Goal: Task Accomplishment & Management: Complete application form

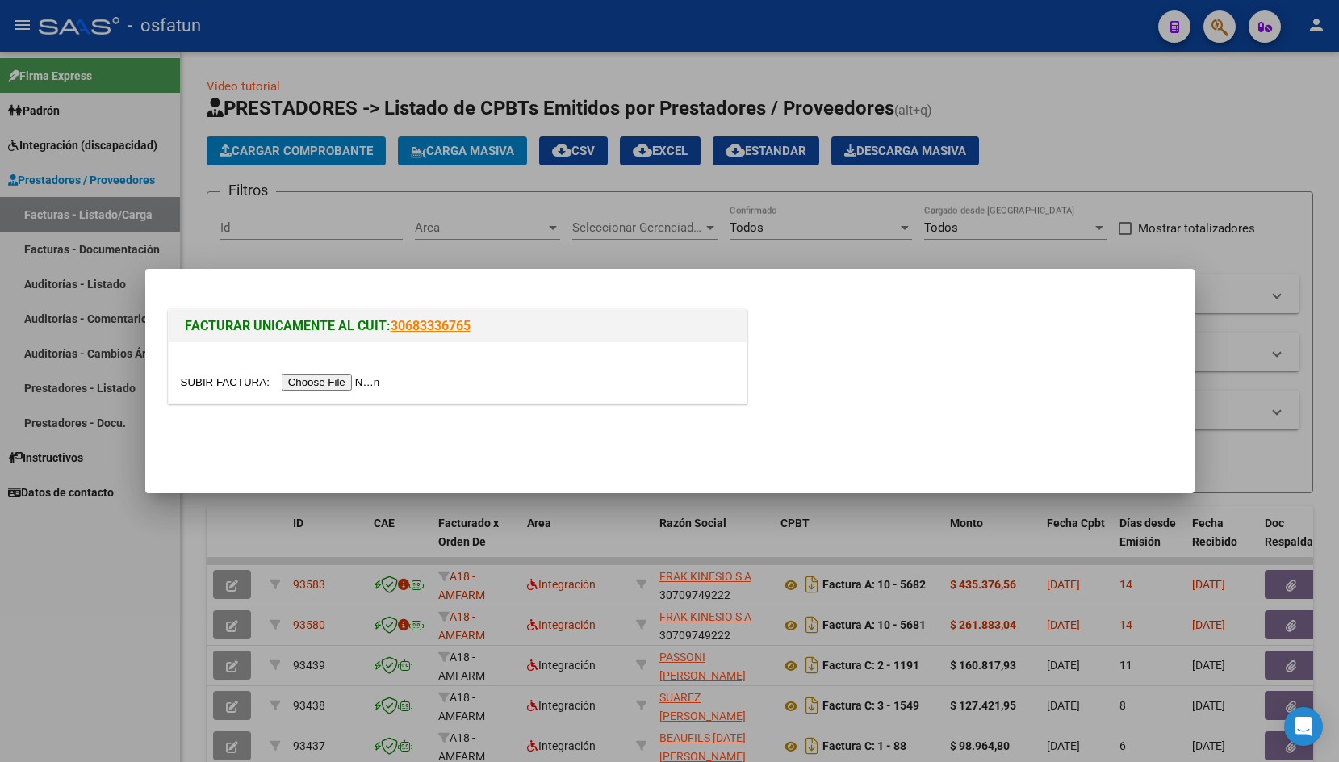
click at [210, 377] on input "file" at bounding box center [283, 382] width 204 height 17
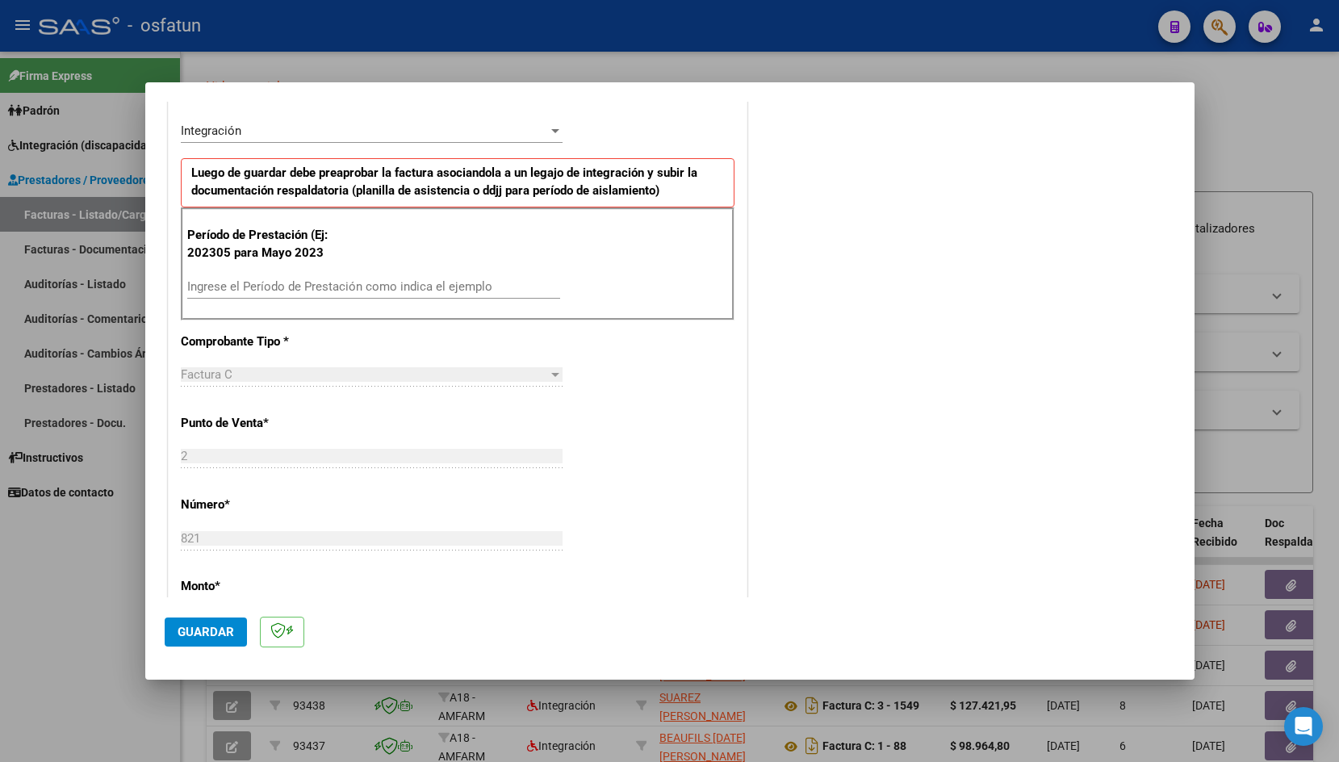
scroll to position [455, 0]
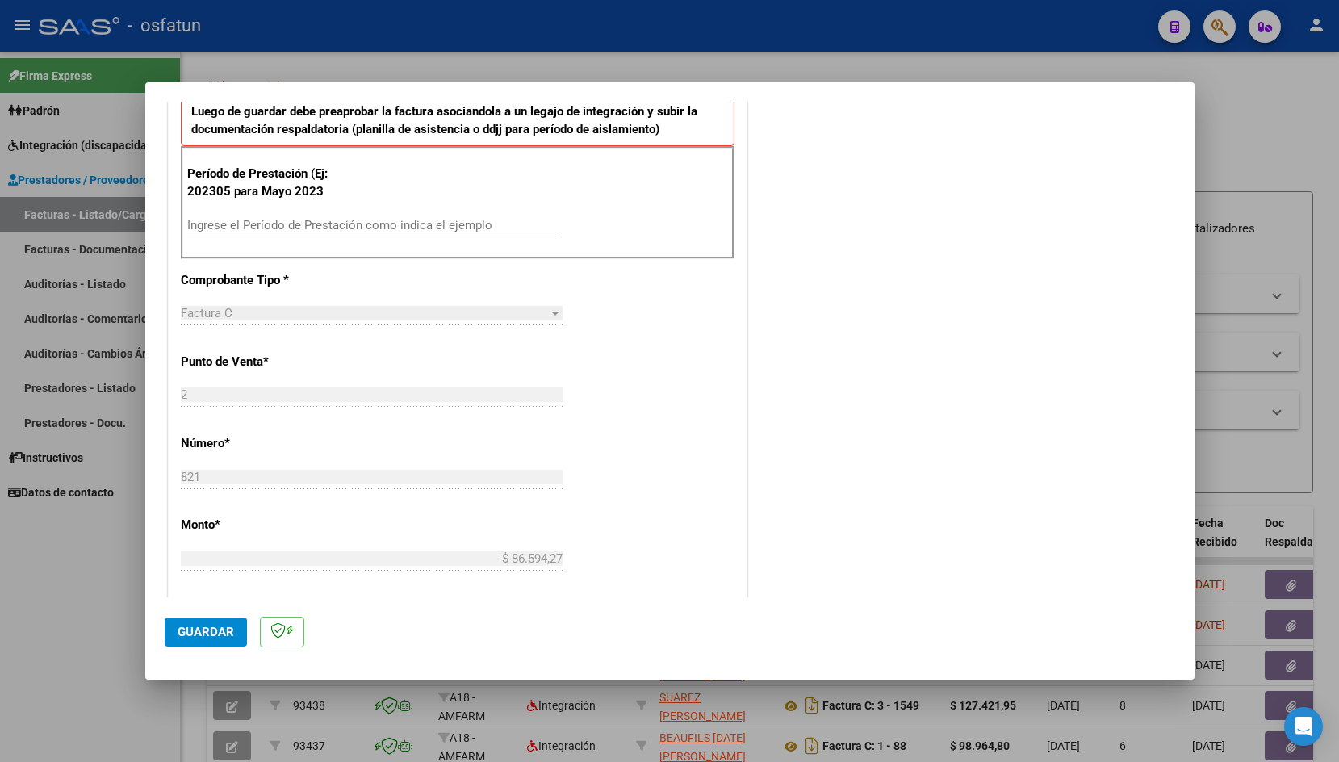
click at [332, 230] on input "Ingrese el Período de Prestación como indica el ejemplo" at bounding box center [373, 225] width 373 height 15
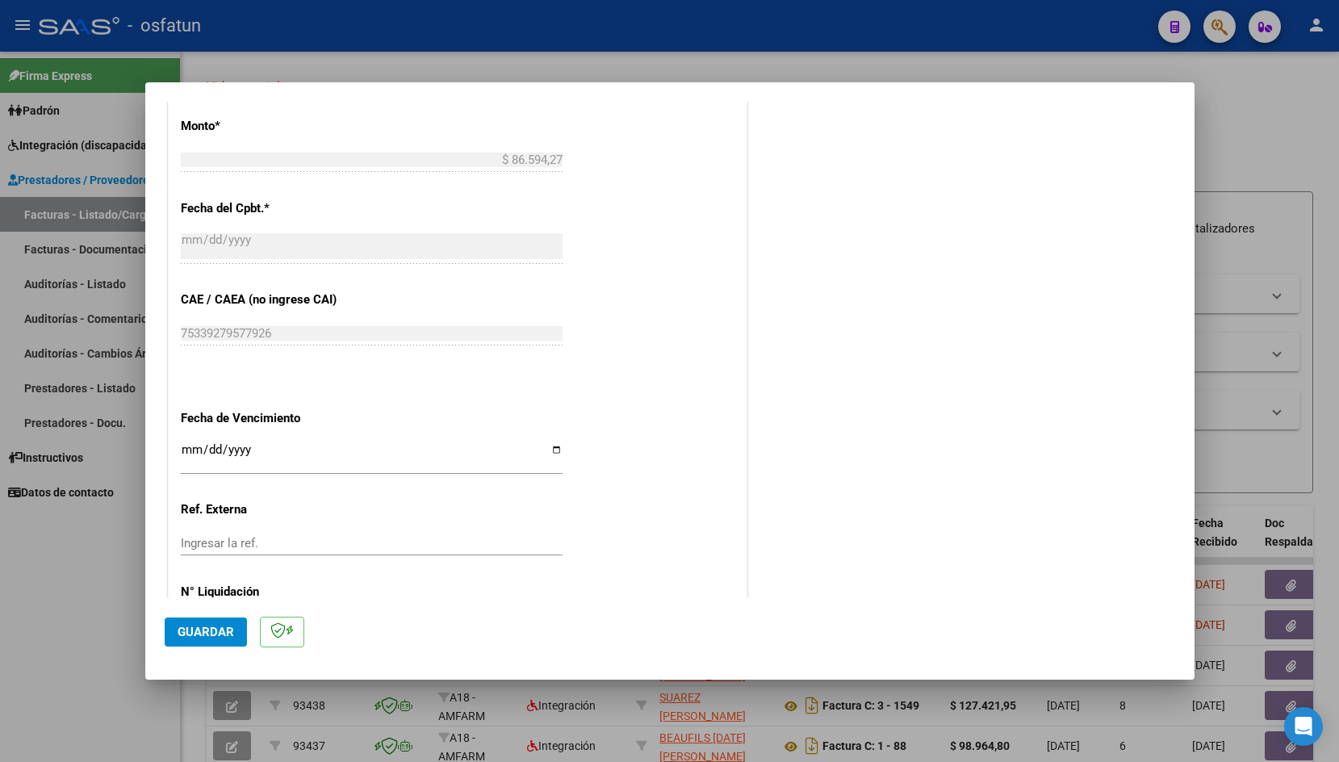
scroll to position [905, 0]
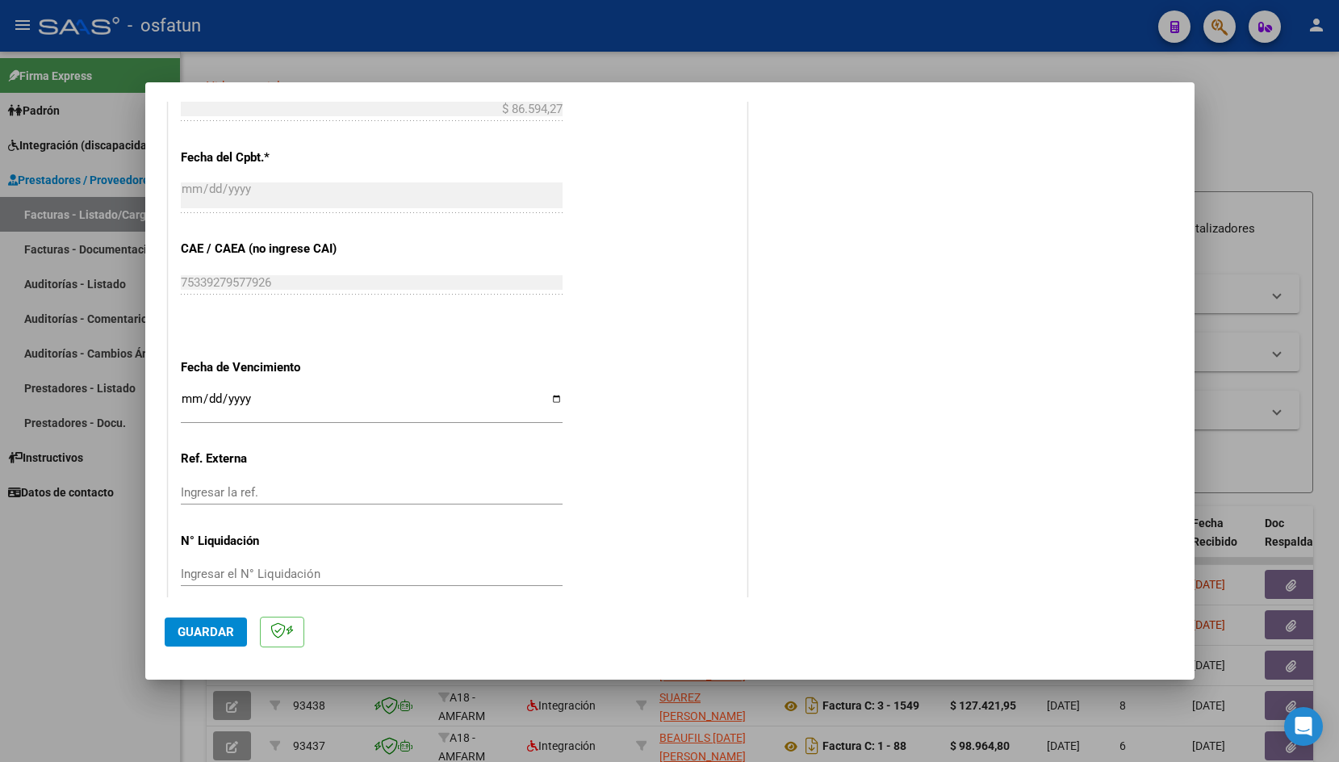
type input "202507"
click at [188, 392] on input "Ingresar la fecha" at bounding box center [372, 405] width 382 height 26
type input "[DATE]"
click at [203, 643] on button "Guardar" at bounding box center [206, 632] width 82 height 29
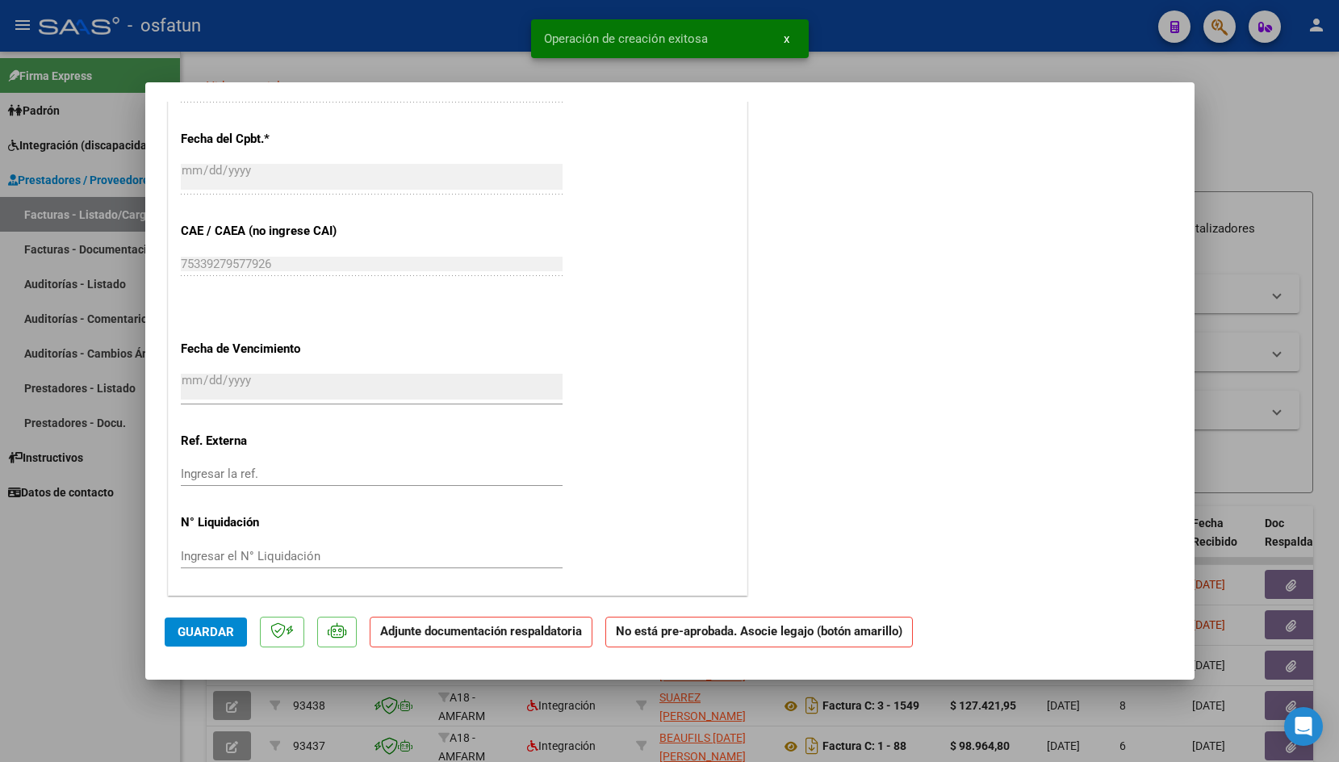
scroll to position [0, 0]
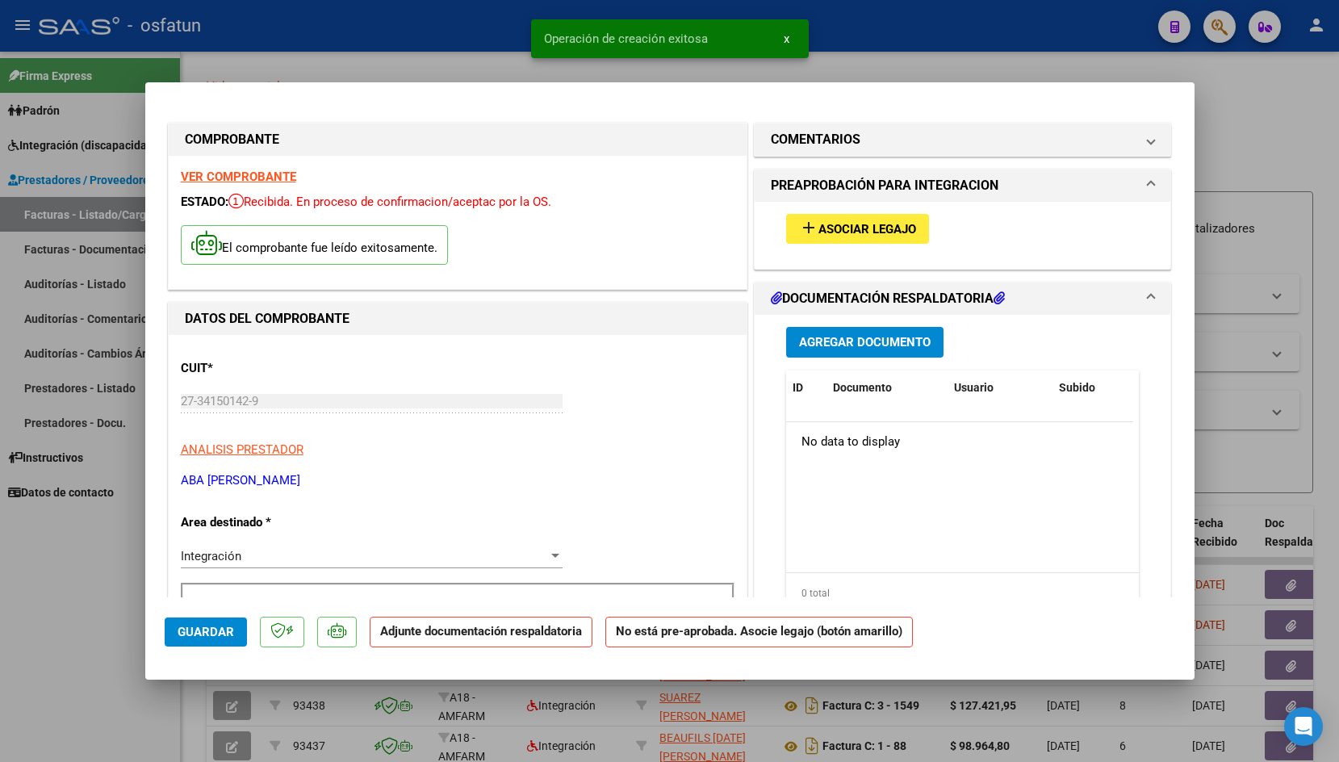
click at [821, 231] on span "Asociar Legajo" at bounding box center [868, 229] width 98 height 15
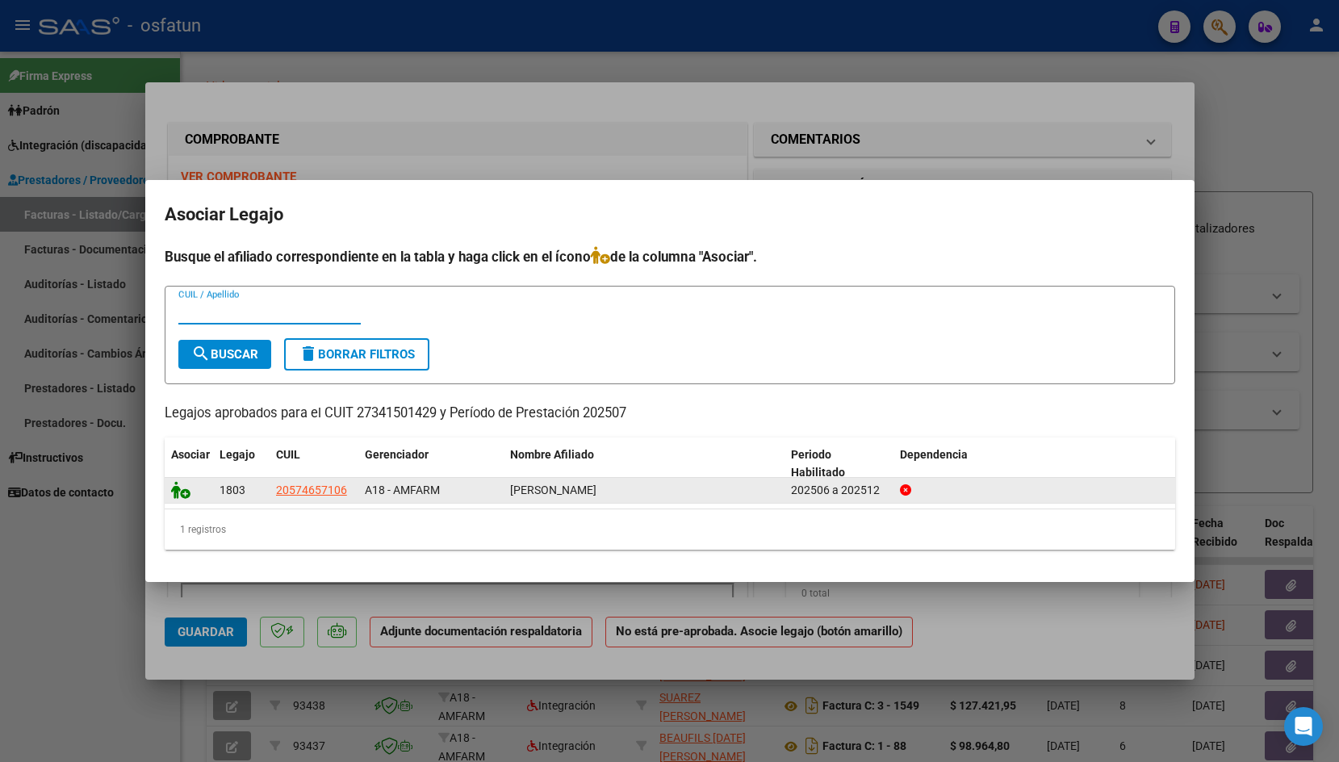
click at [180, 493] on icon at bounding box center [180, 490] width 19 height 18
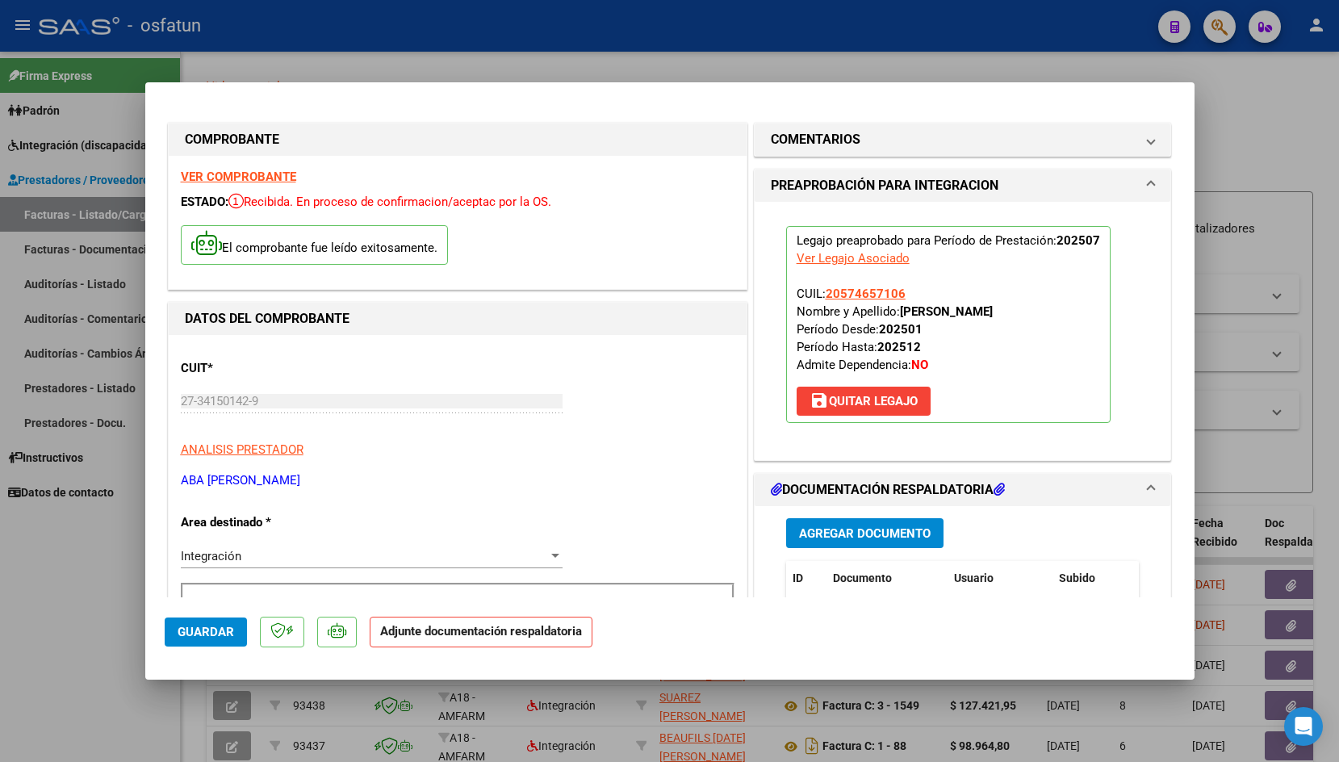
click at [834, 544] on button "Agregar Documento" at bounding box center [864, 533] width 157 height 30
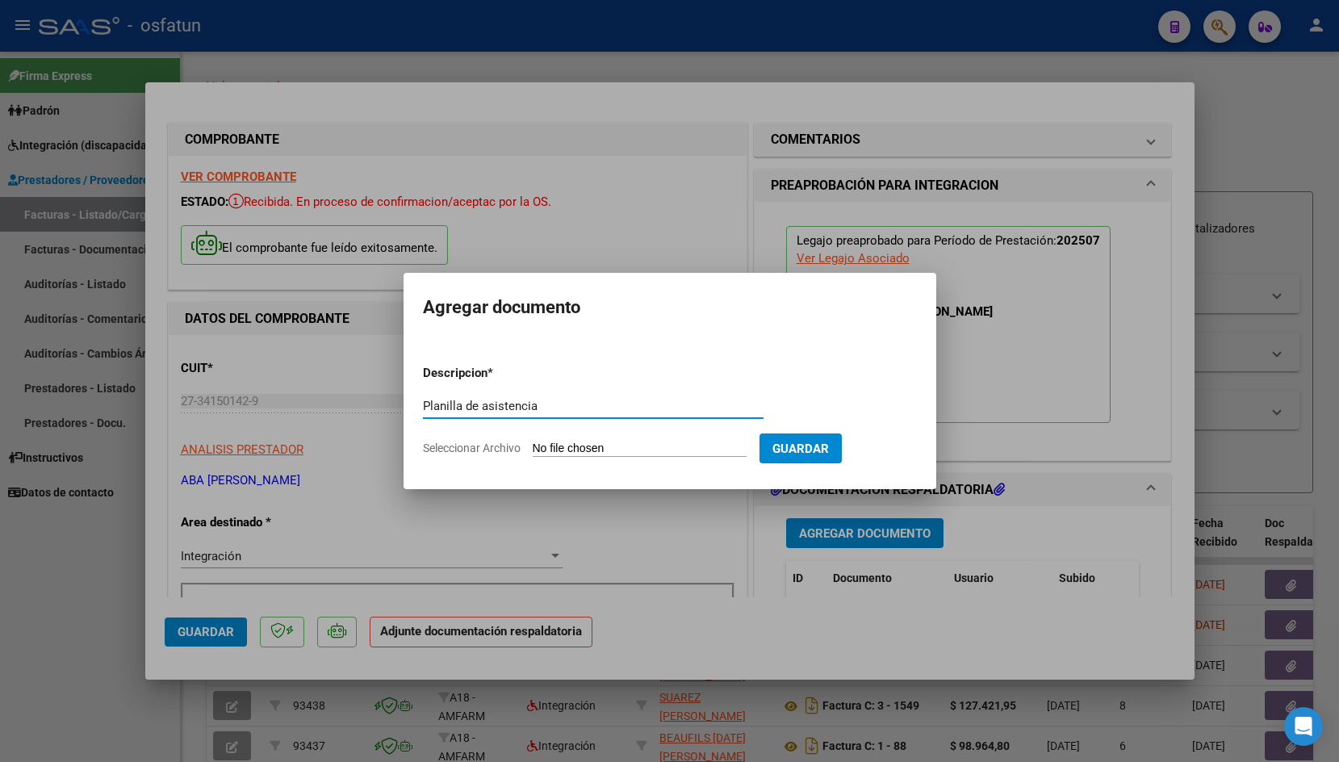
type input "Planilla de asistencia"
click at [576, 459] on form "Descripcion * Planilla de asistencia Escriba aquí una descripcion Seleccionar A…" at bounding box center [670, 411] width 494 height 118
click at [577, 455] on input "Seleccionar Archivo" at bounding box center [640, 449] width 214 height 15
type input "C:\fakepath\Planilla de Asistencias - Fernandez, Loan - [DATE].pdf"
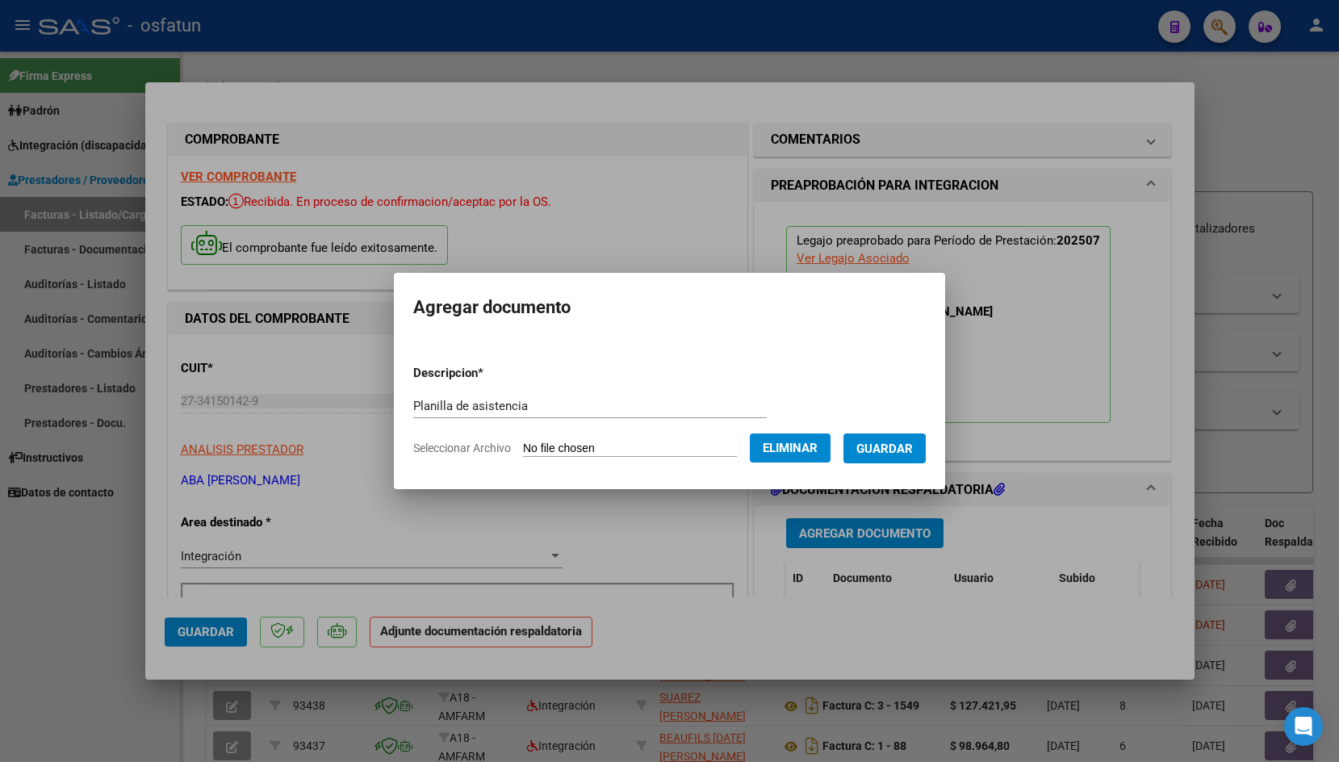
click at [857, 456] on span "Guardar" at bounding box center [885, 449] width 57 height 15
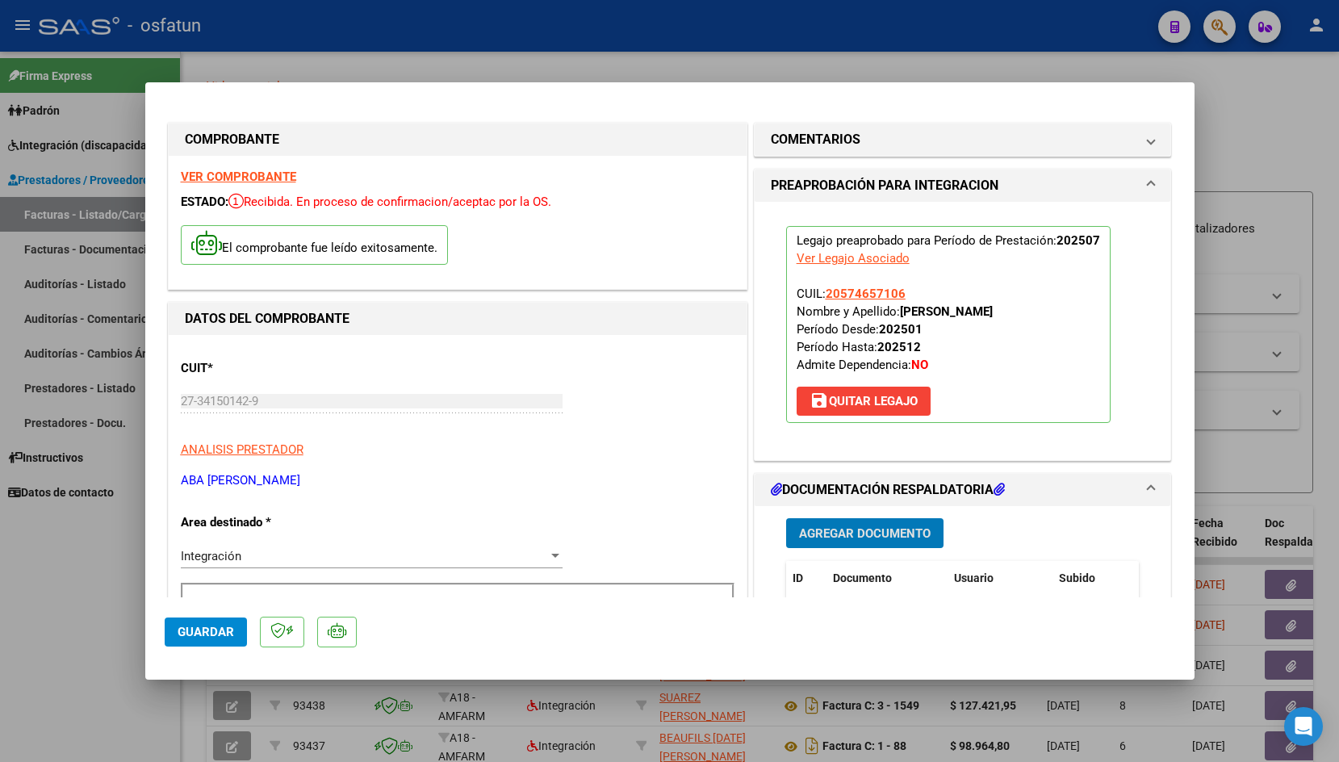
click at [211, 634] on span "Guardar" at bounding box center [206, 632] width 57 height 15
click at [192, 633] on span "Guardar" at bounding box center [206, 632] width 57 height 15
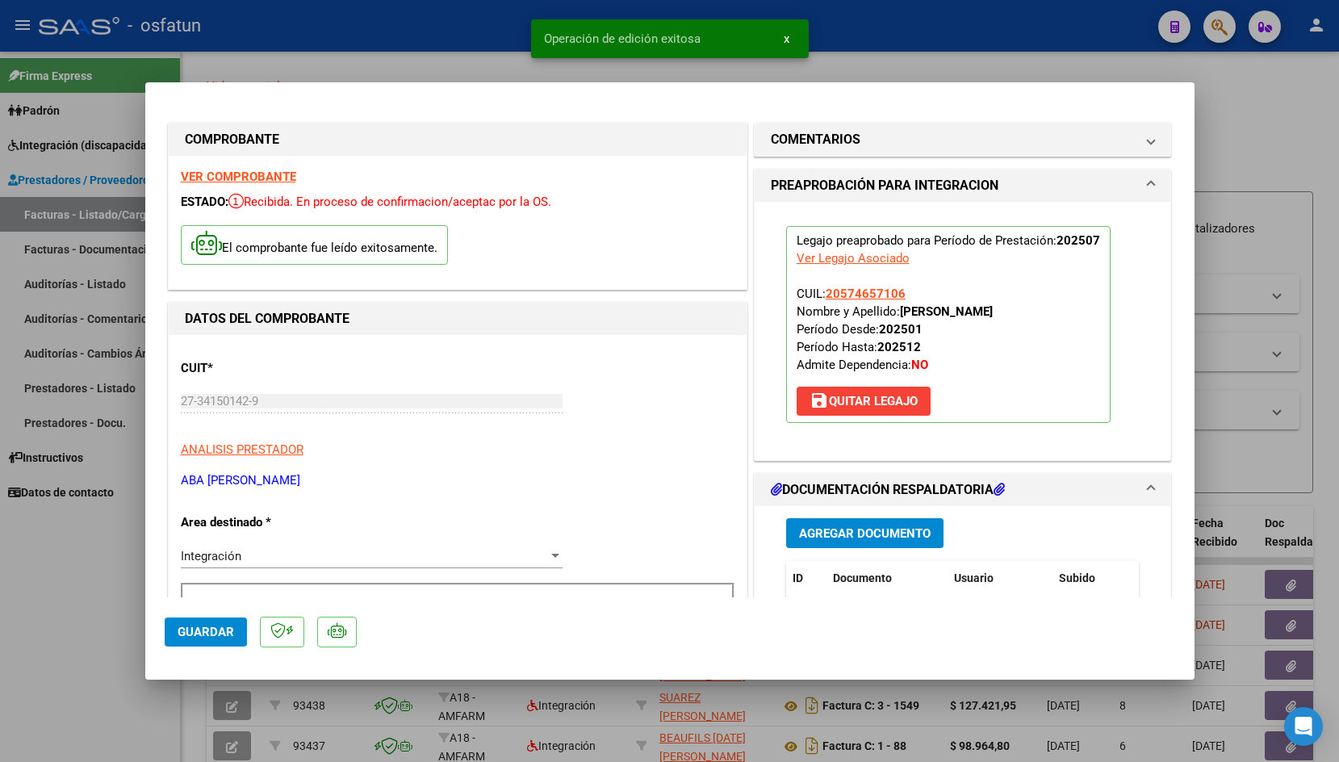
click at [443, 27] on div at bounding box center [669, 381] width 1339 height 762
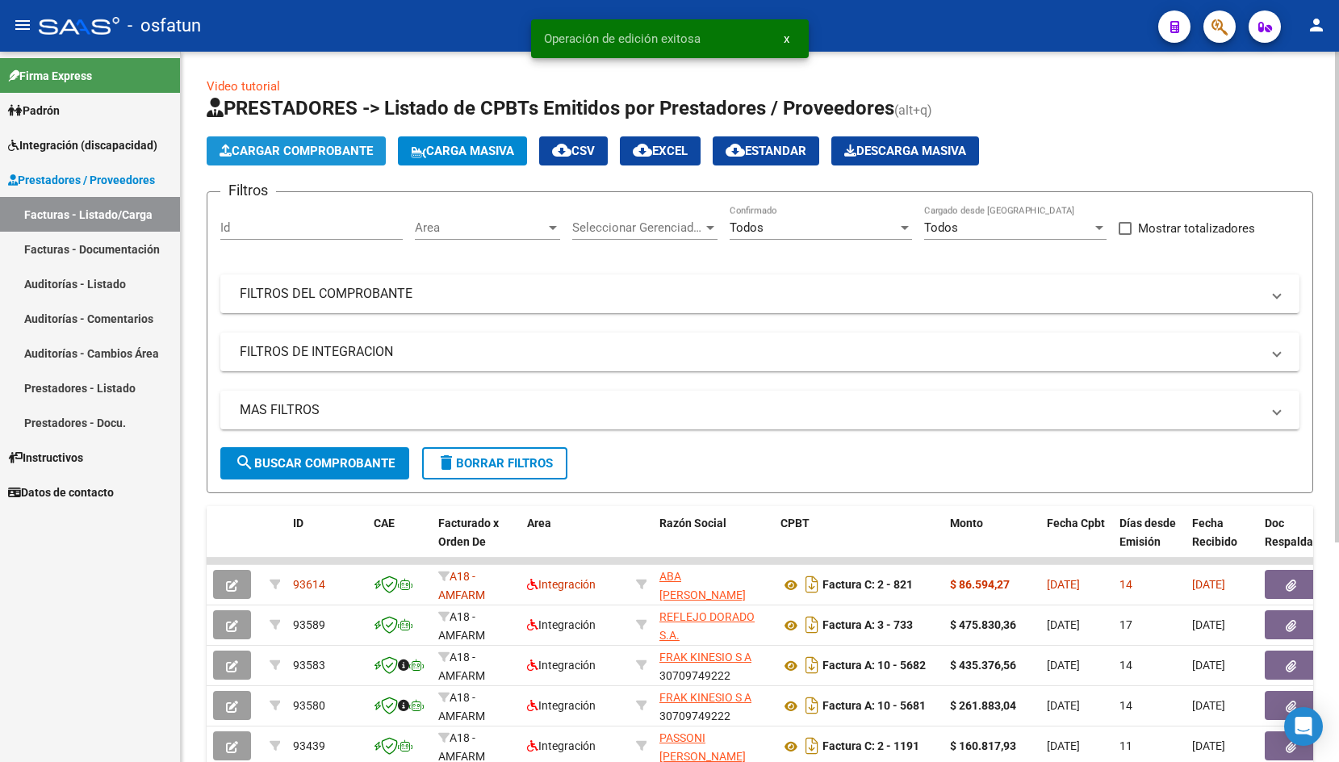
click at [292, 155] on span "Cargar Comprobante" at bounding box center [296, 151] width 153 height 15
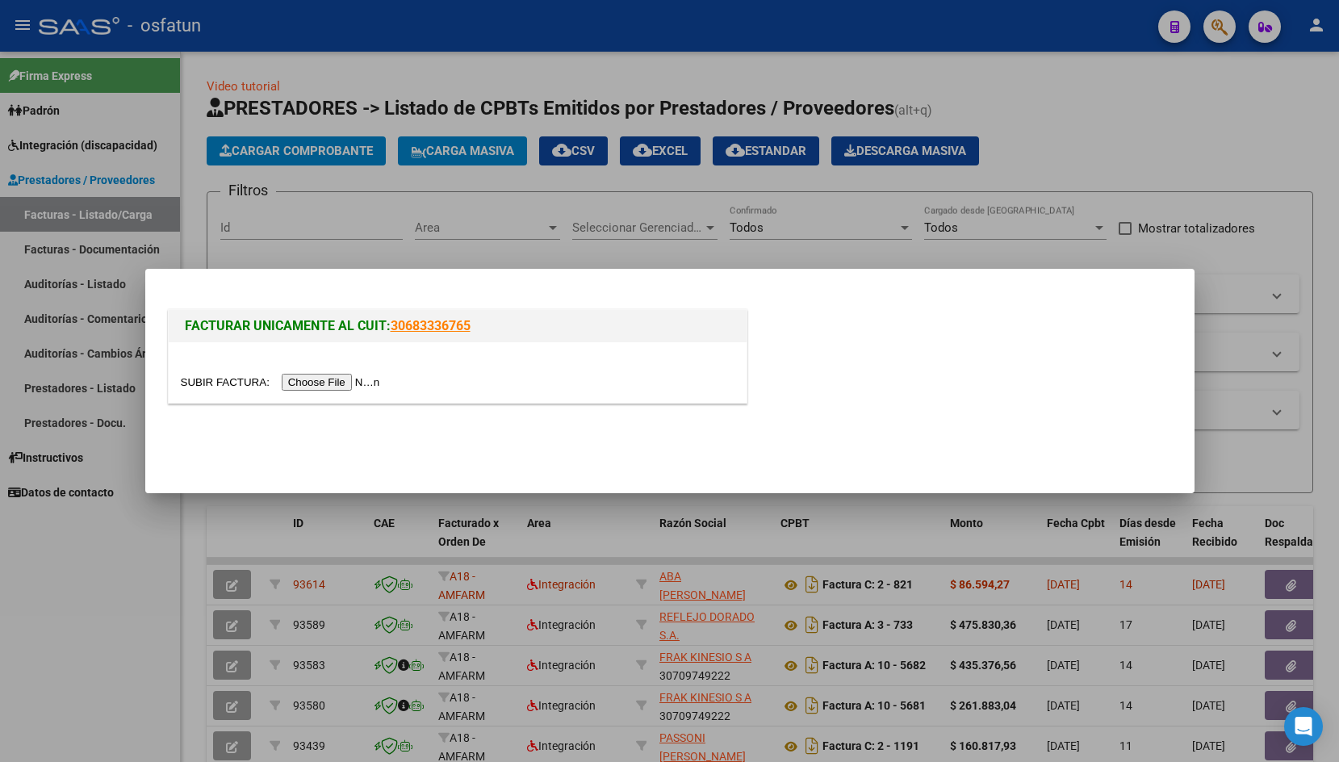
click at [208, 387] on input "file" at bounding box center [283, 382] width 204 height 17
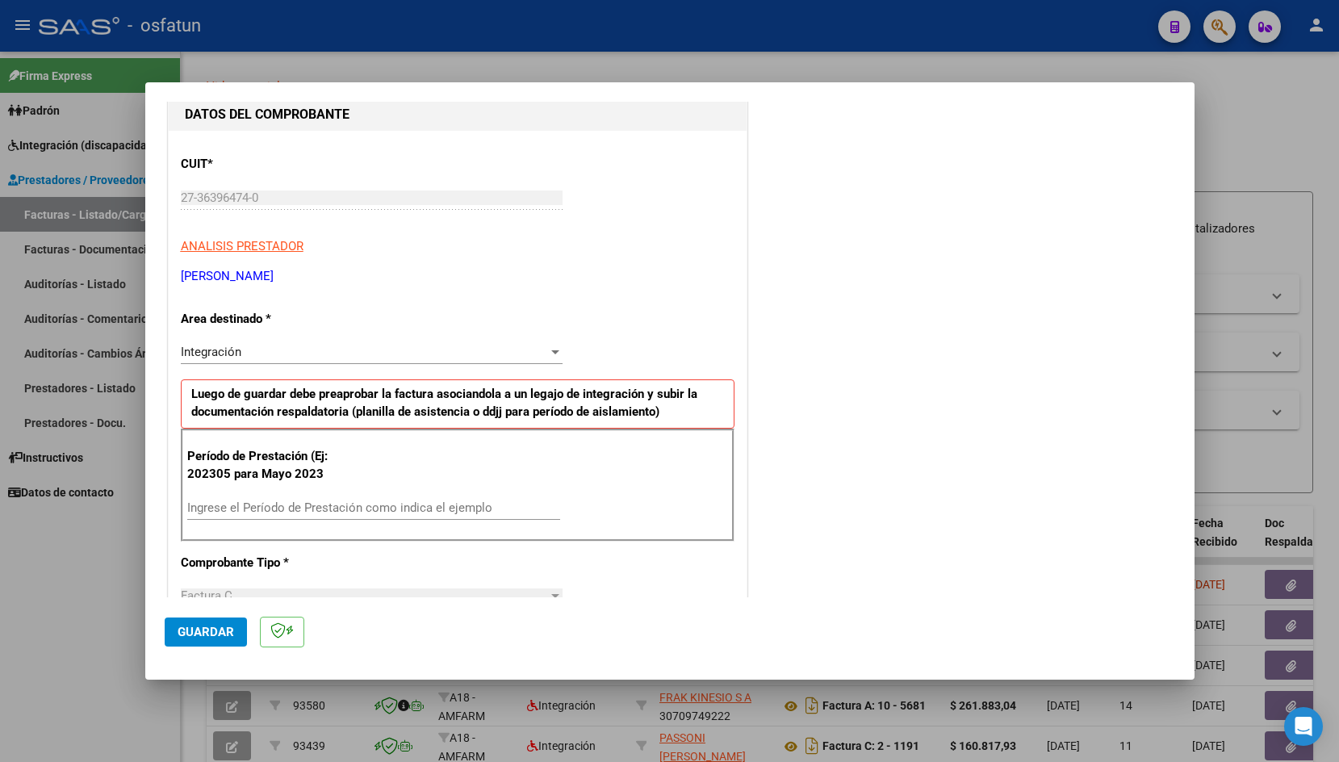
scroll to position [217, 0]
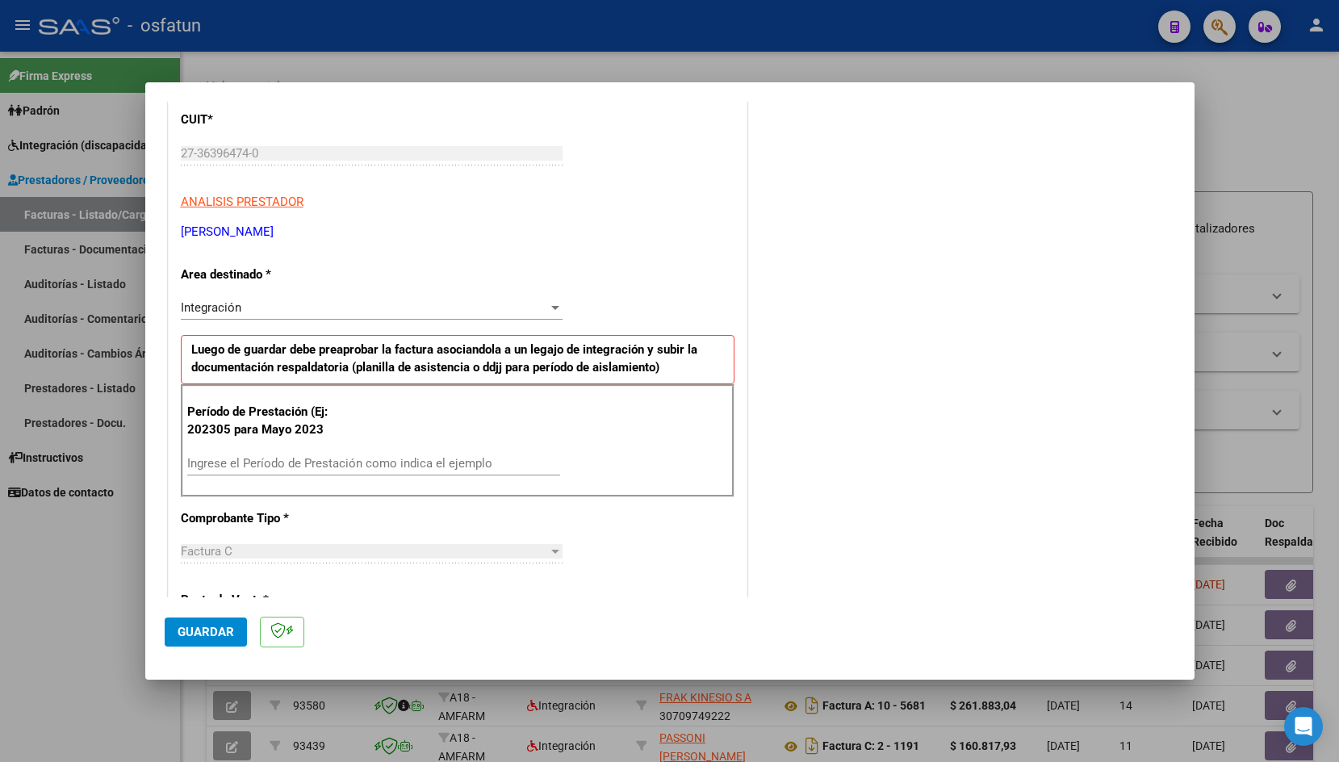
click at [273, 462] on input "Ingrese el Período de Prestación como indica el ejemplo" at bounding box center [373, 463] width 373 height 15
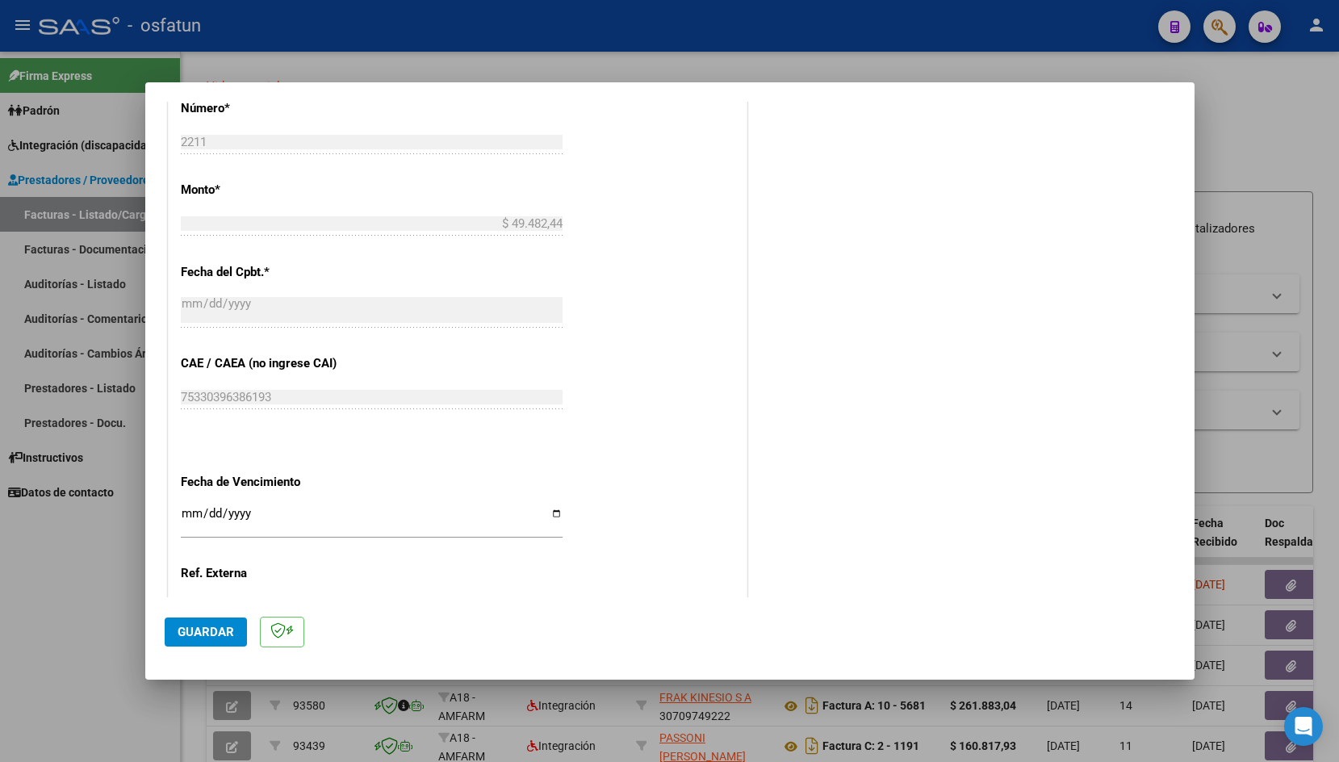
scroll to position [813, 0]
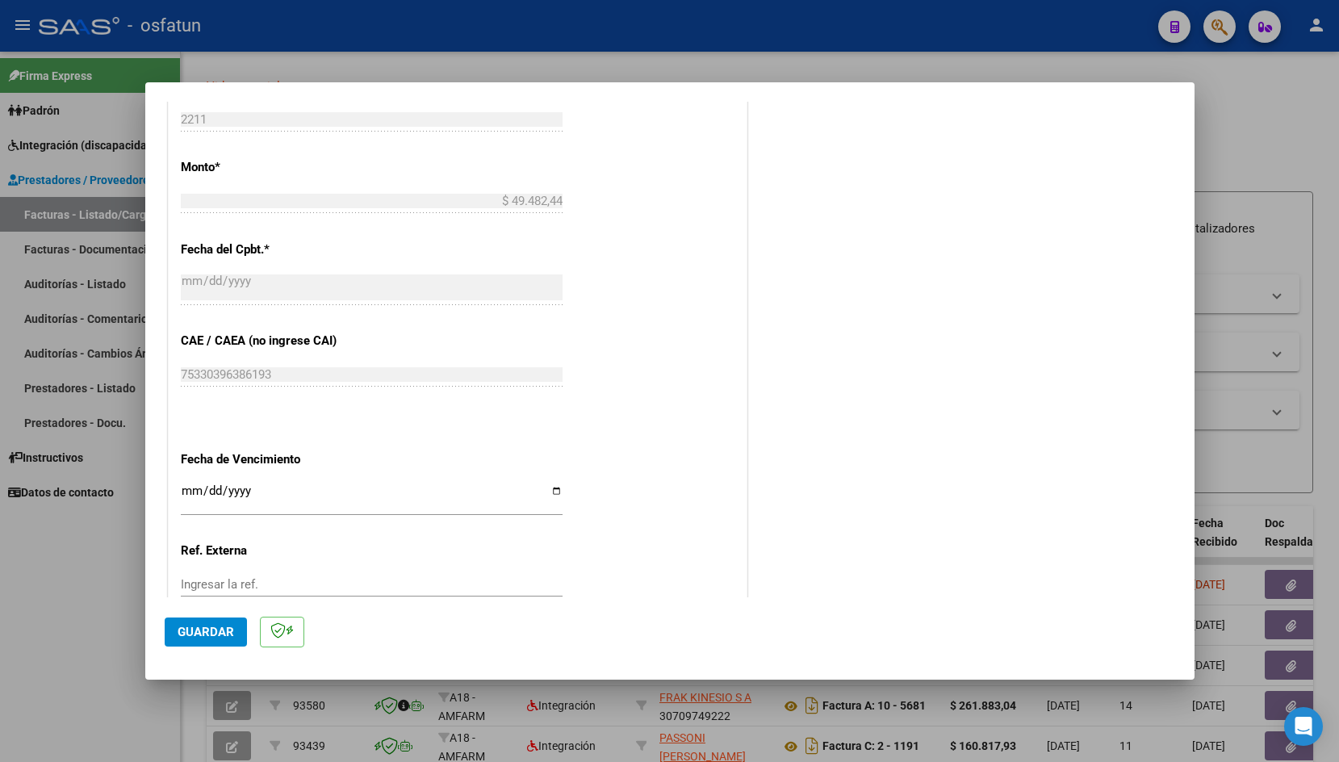
type input "202507"
click at [187, 489] on input "Ingresar la fecha" at bounding box center [372, 497] width 382 height 26
type input "[DATE]"
click at [207, 633] on span "Guardar" at bounding box center [206, 632] width 57 height 15
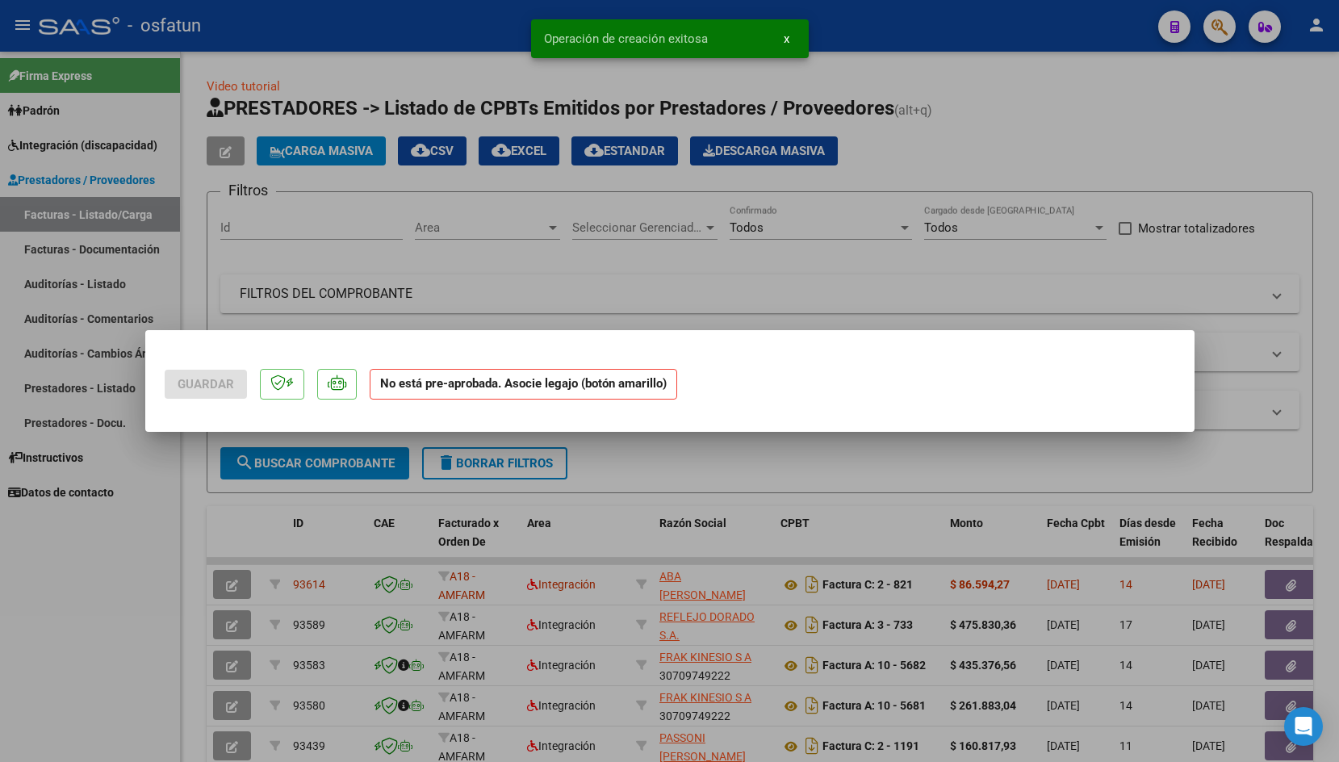
scroll to position [0, 0]
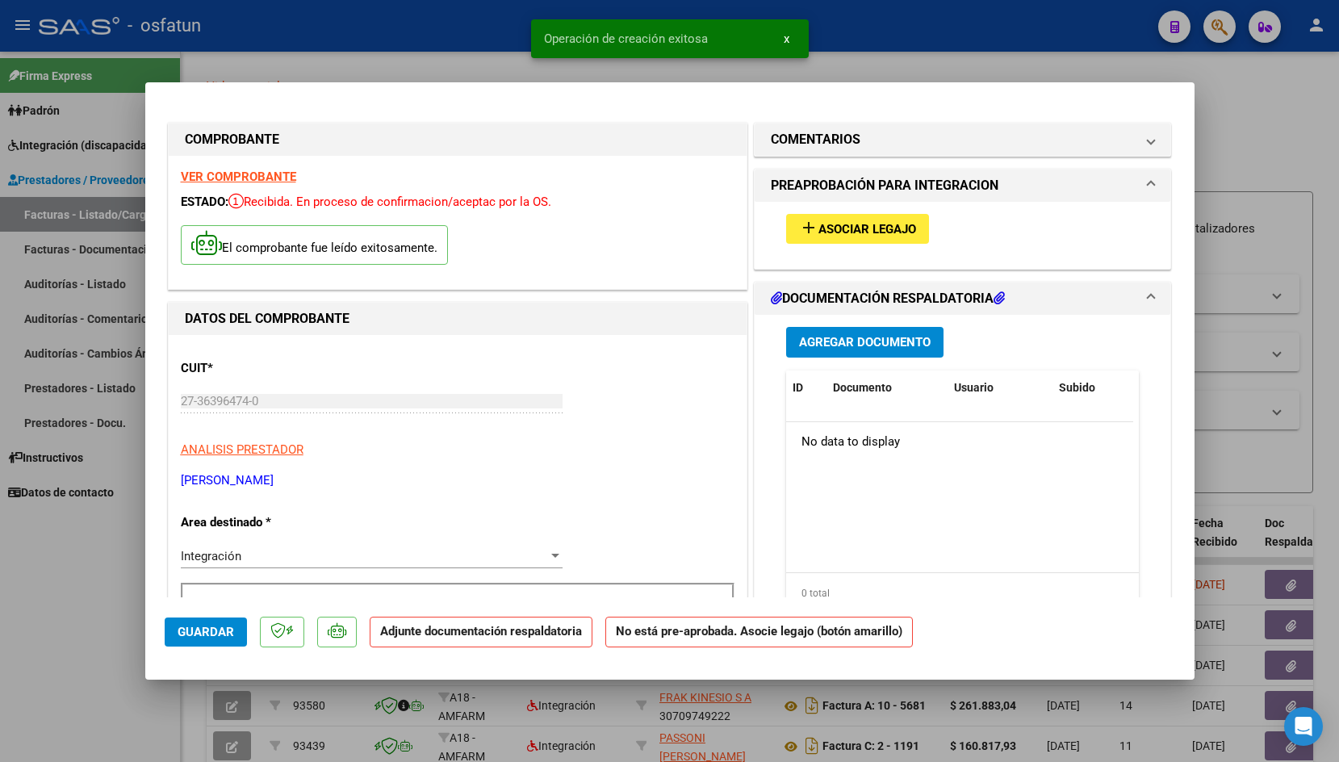
click at [864, 229] on span "Asociar Legajo" at bounding box center [868, 229] width 98 height 15
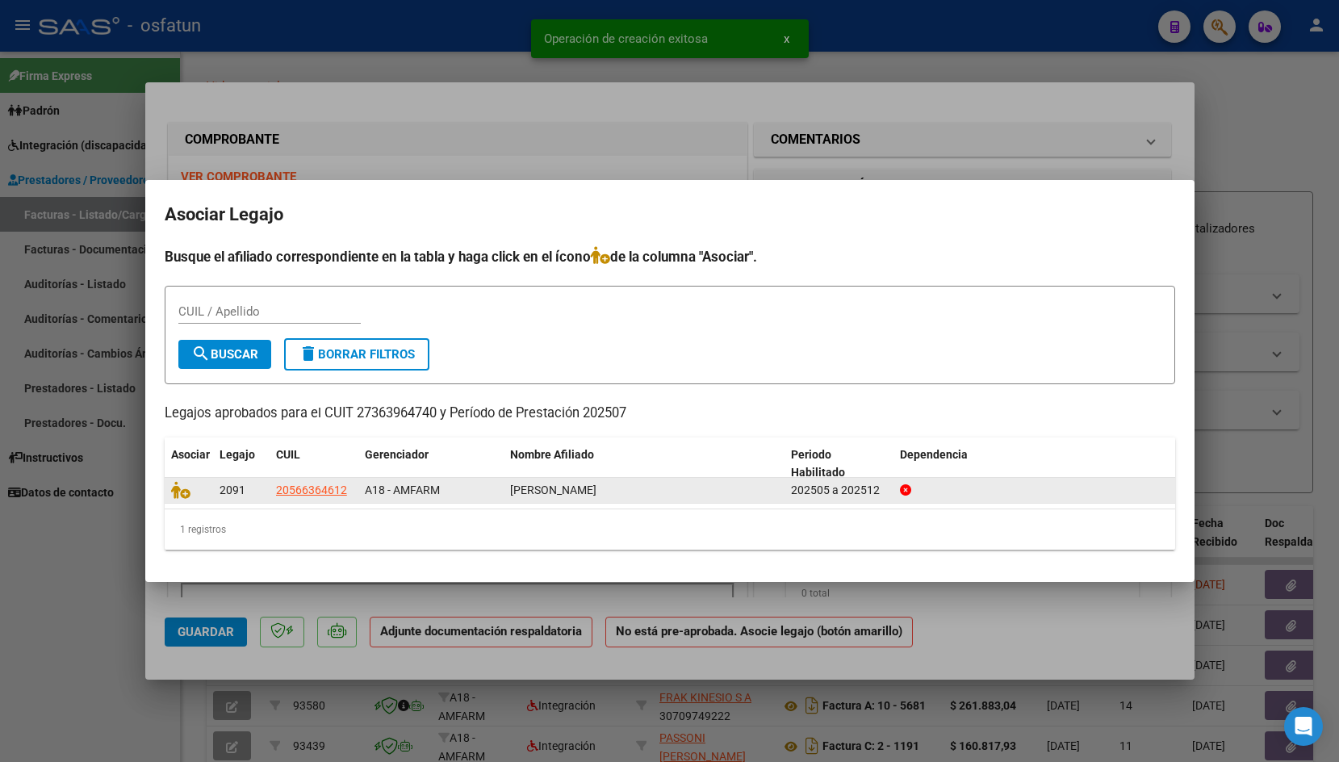
click at [178, 499] on div at bounding box center [189, 490] width 36 height 19
click at [178, 492] on icon at bounding box center [180, 490] width 19 height 18
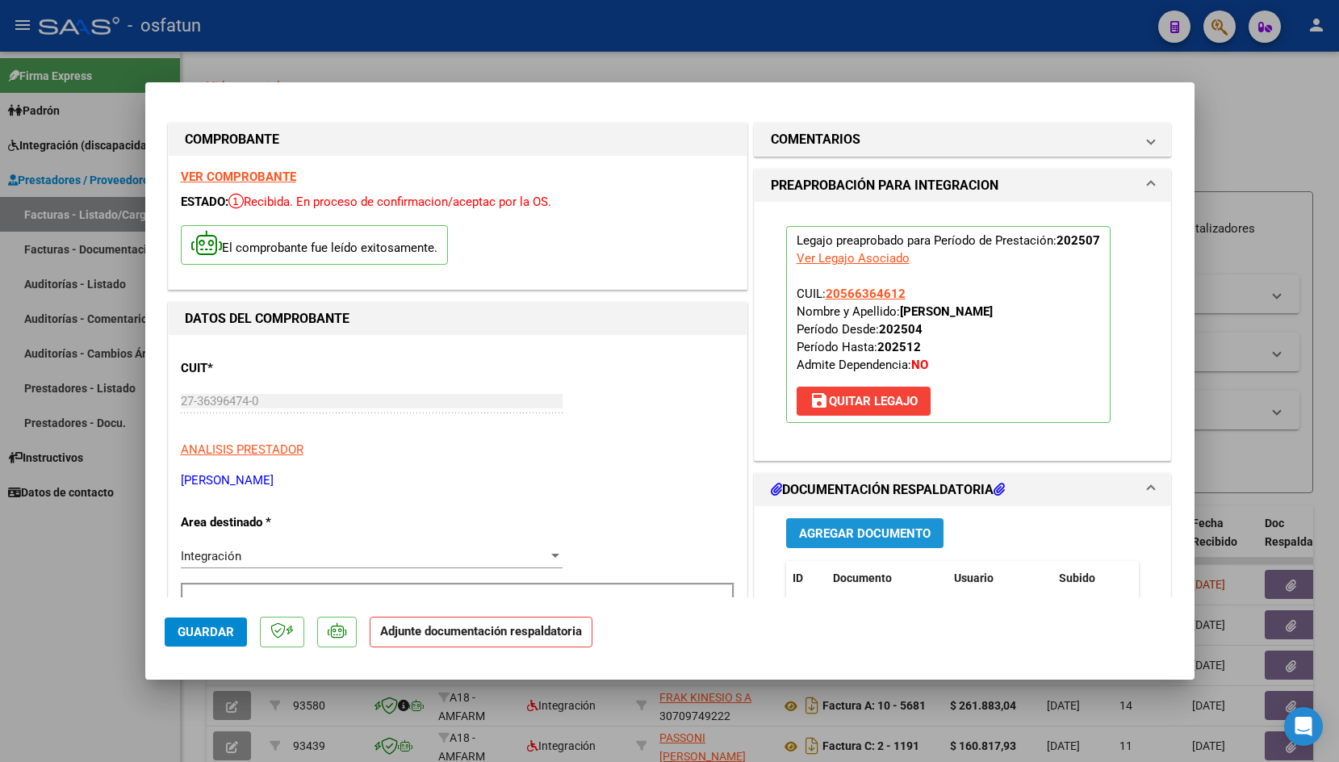
click at [864, 539] on span "Agregar Documento" at bounding box center [865, 533] width 132 height 15
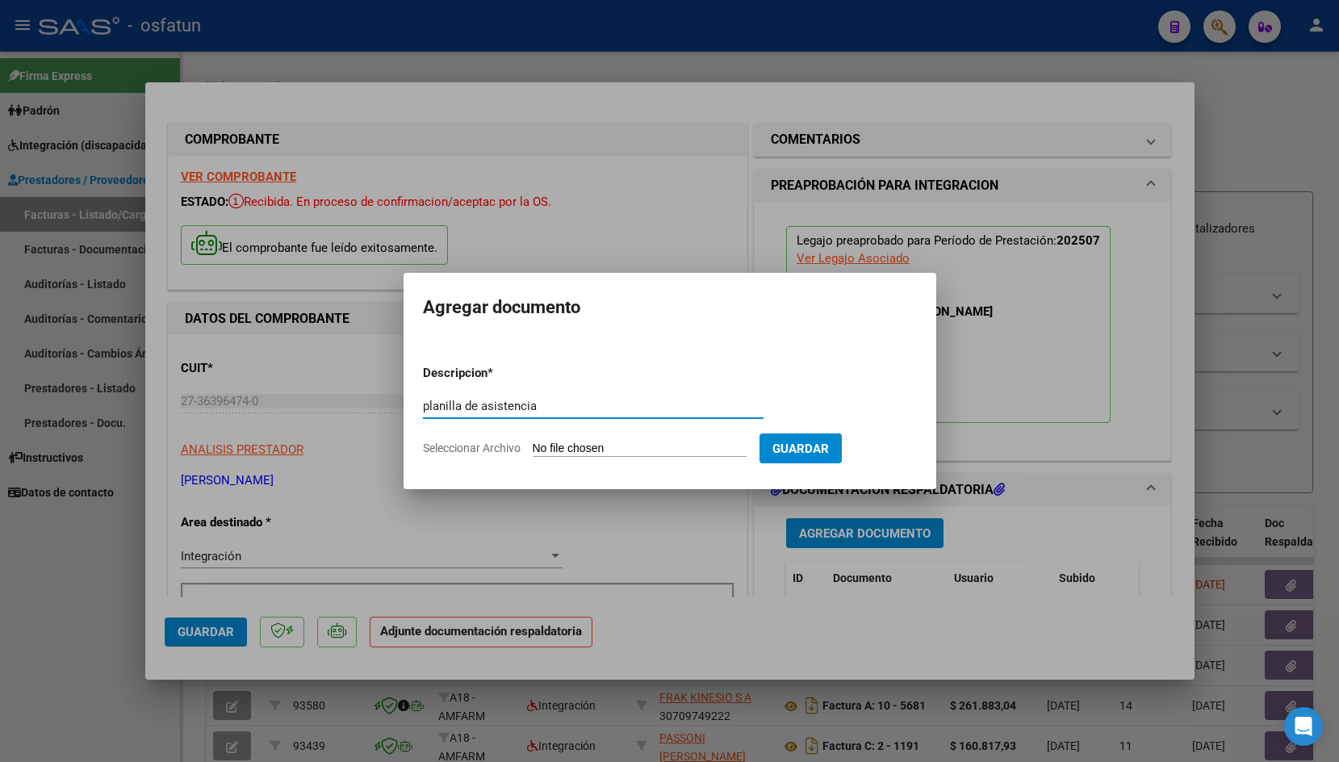
type input "planilla de asistencia"
click at [393, 649] on div at bounding box center [669, 381] width 1339 height 762
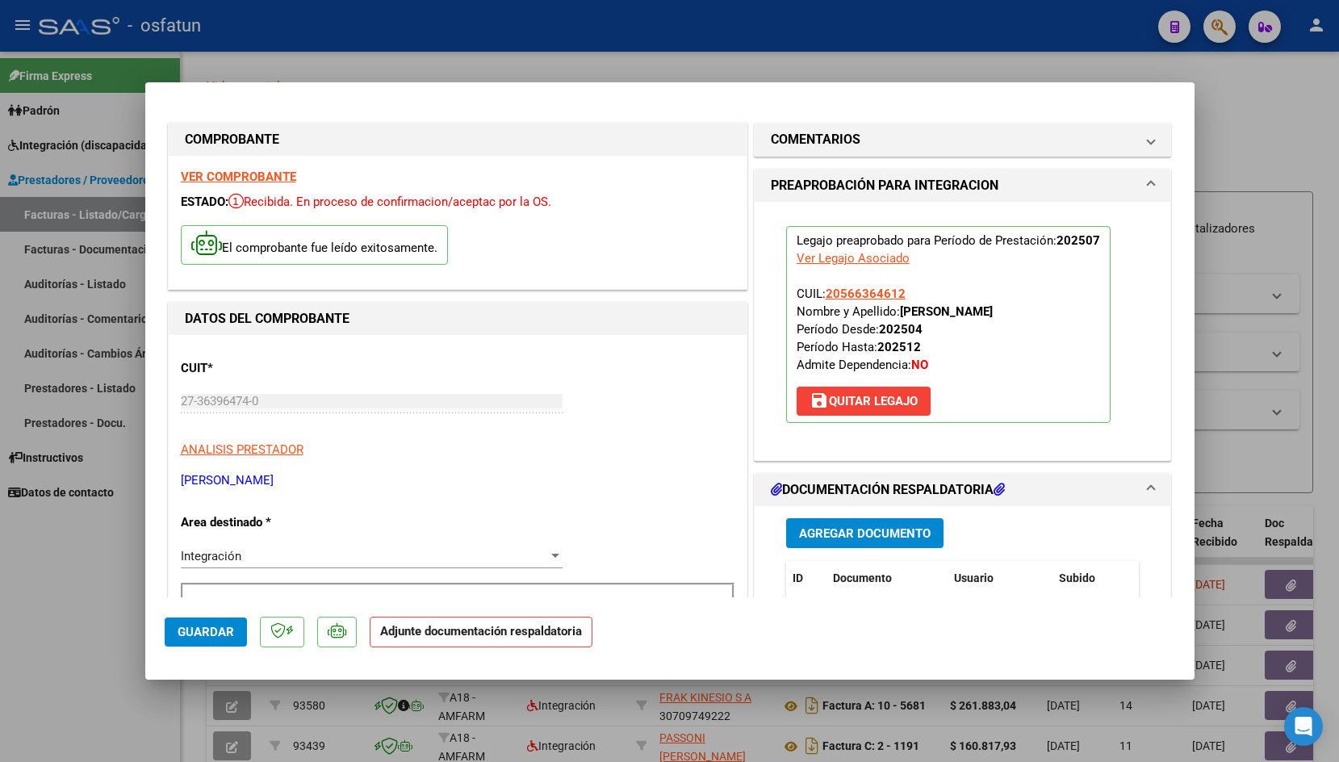
click at [857, 526] on span "Agregar Documento" at bounding box center [865, 533] width 132 height 15
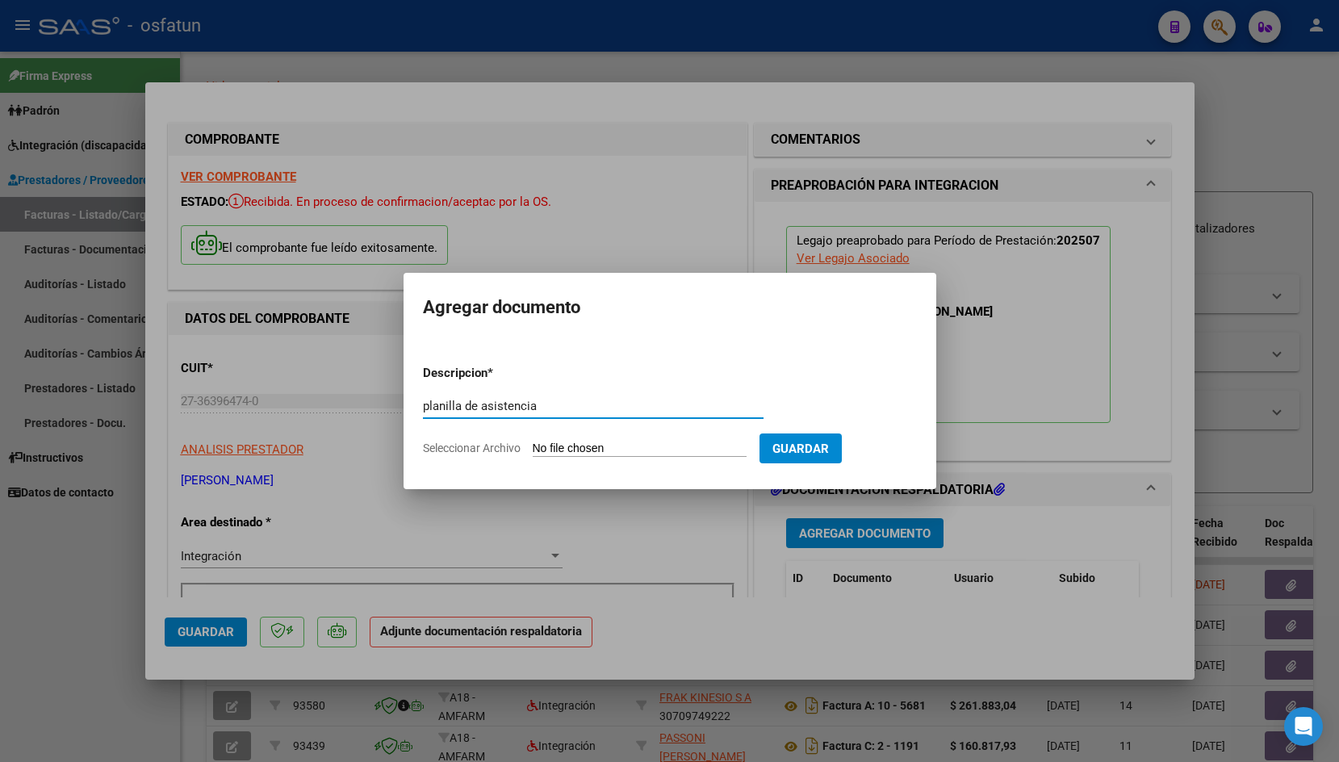
type input "planilla de asistencia"
click at [564, 451] on input "Seleccionar Archivo" at bounding box center [640, 449] width 214 height 15
type input "C:\fakepath\Pl [PERSON_NAME] to.pdf"
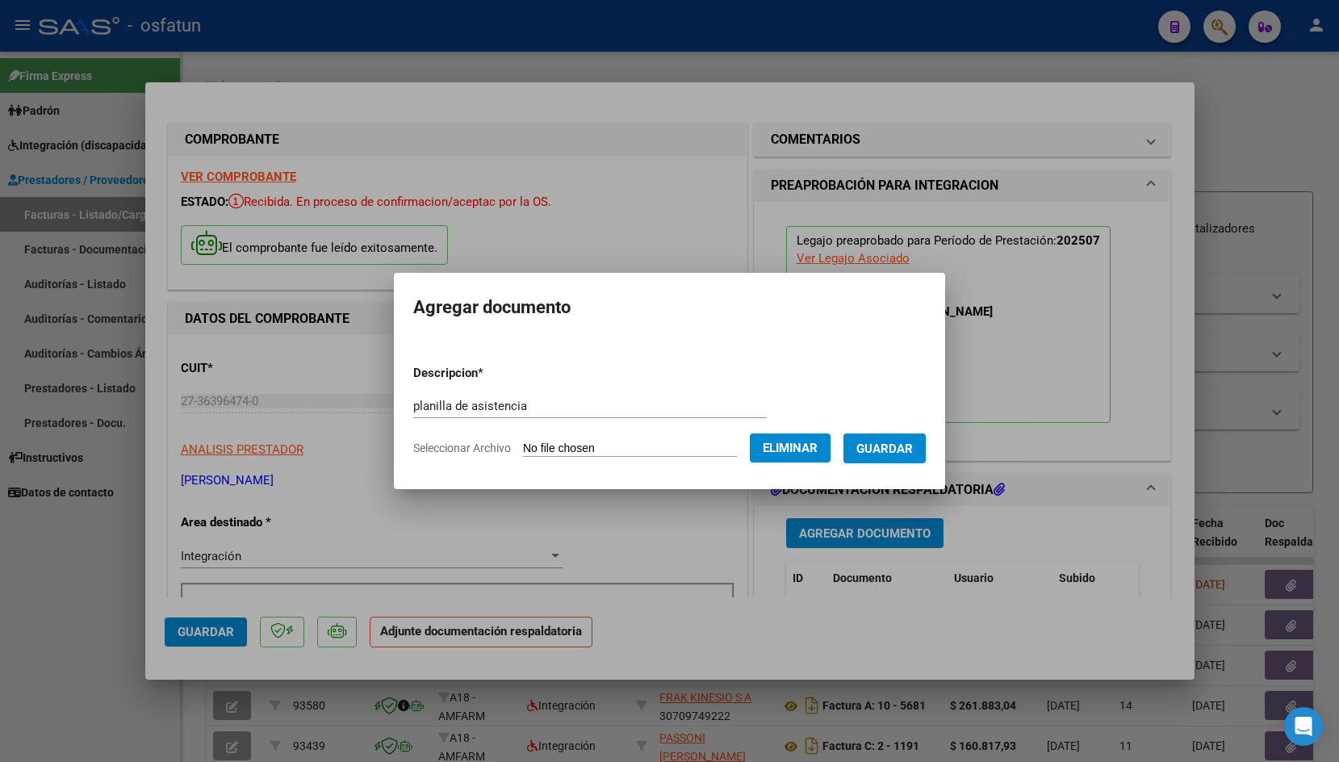
click at [893, 469] on form "Descripcion * planilla de asistencia Escriba aquí una descripcion Seleccionar A…" at bounding box center [669, 411] width 513 height 118
click at [893, 448] on span "Guardar" at bounding box center [885, 449] width 57 height 15
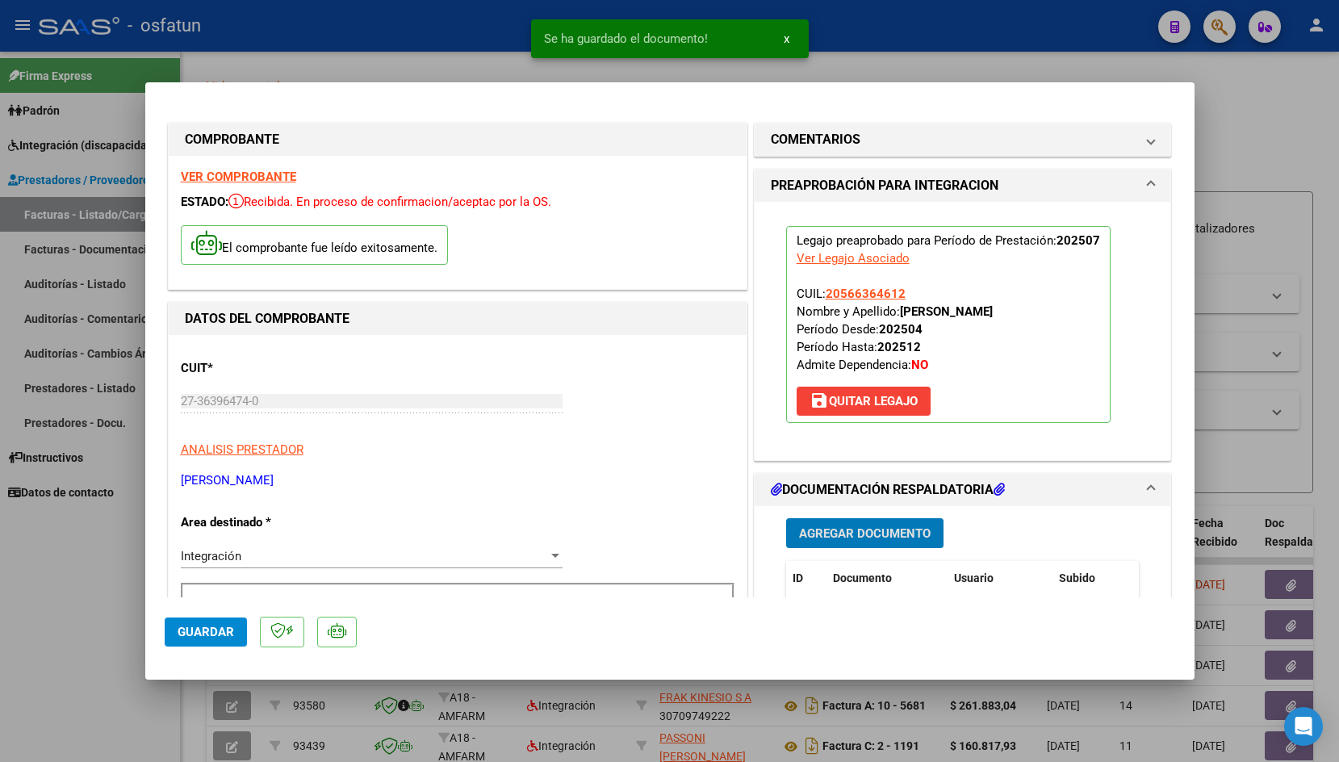
click at [216, 634] on span "Guardar" at bounding box center [206, 632] width 57 height 15
click at [294, 59] on div at bounding box center [669, 381] width 1339 height 762
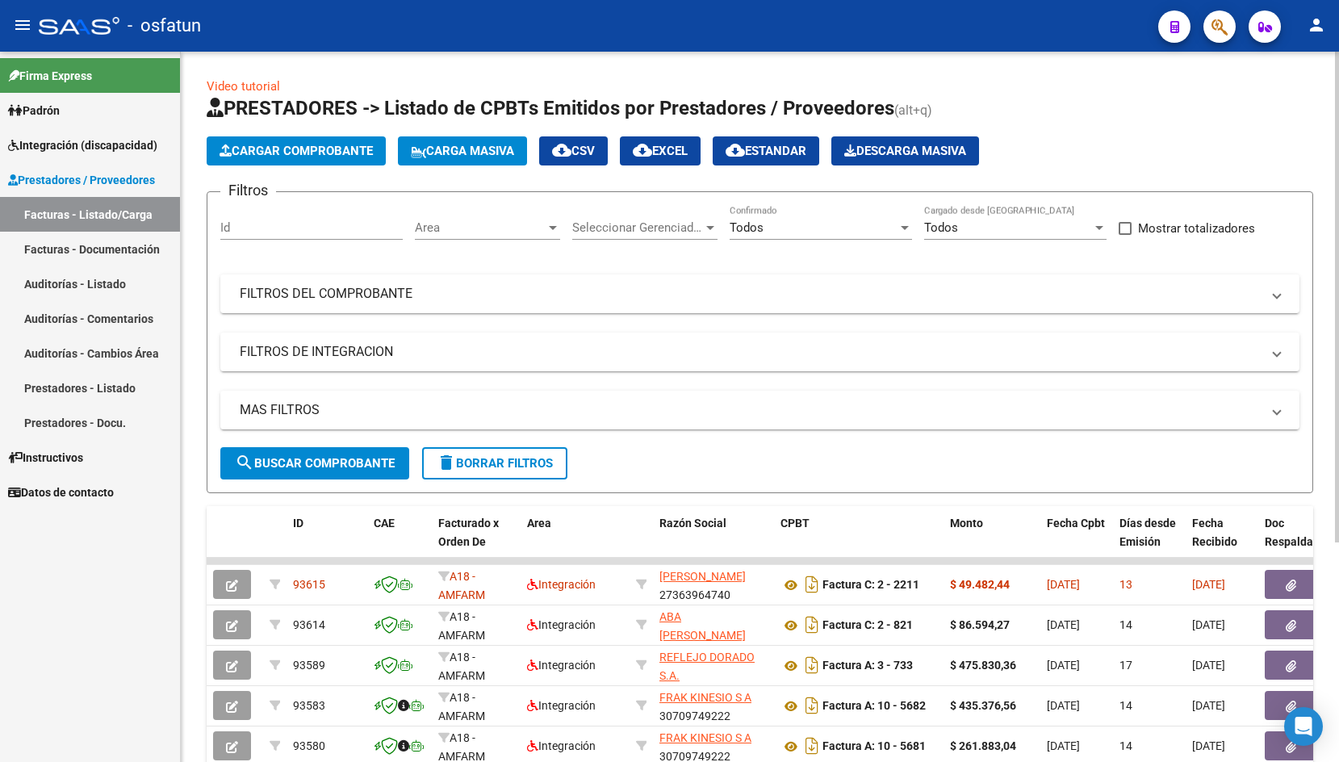
click at [326, 153] on span "Cargar Comprobante" at bounding box center [296, 151] width 153 height 15
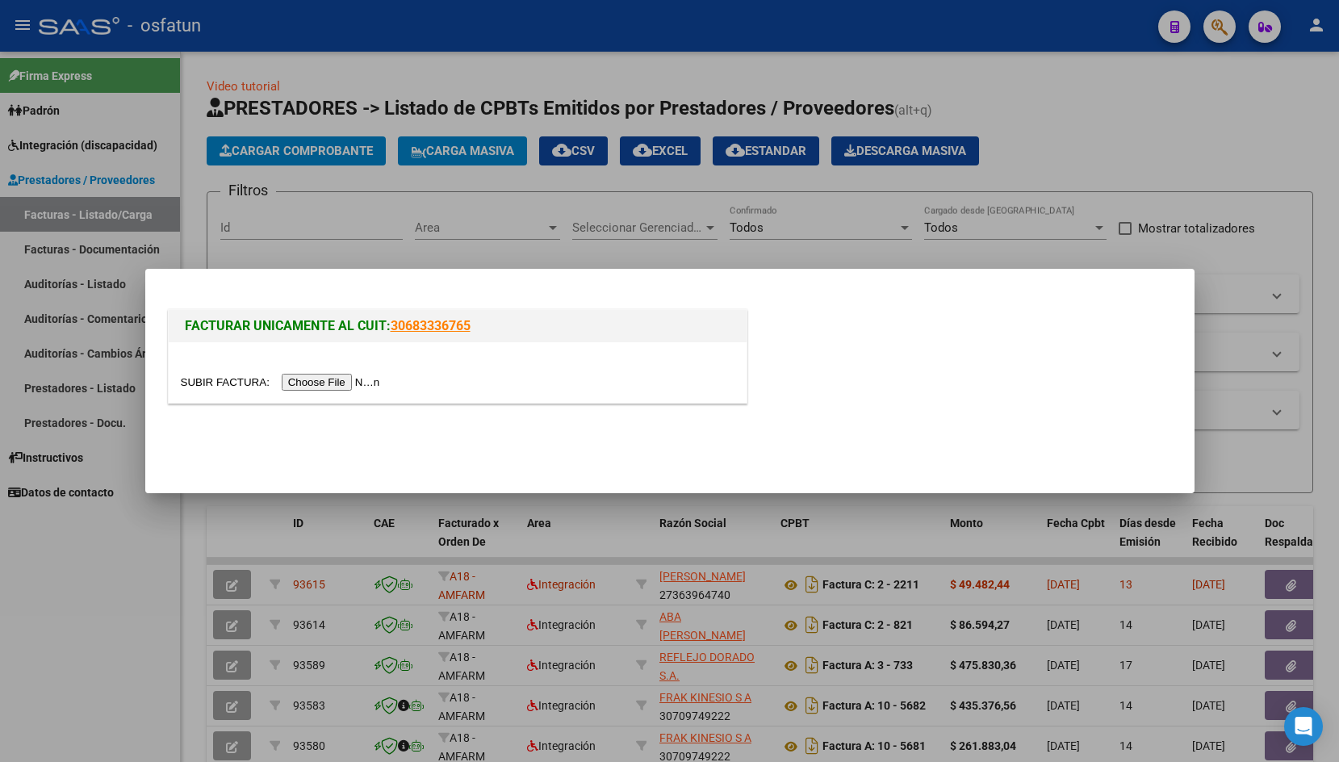
click at [226, 379] on input "file" at bounding box center [283, 382] width 204 height 17
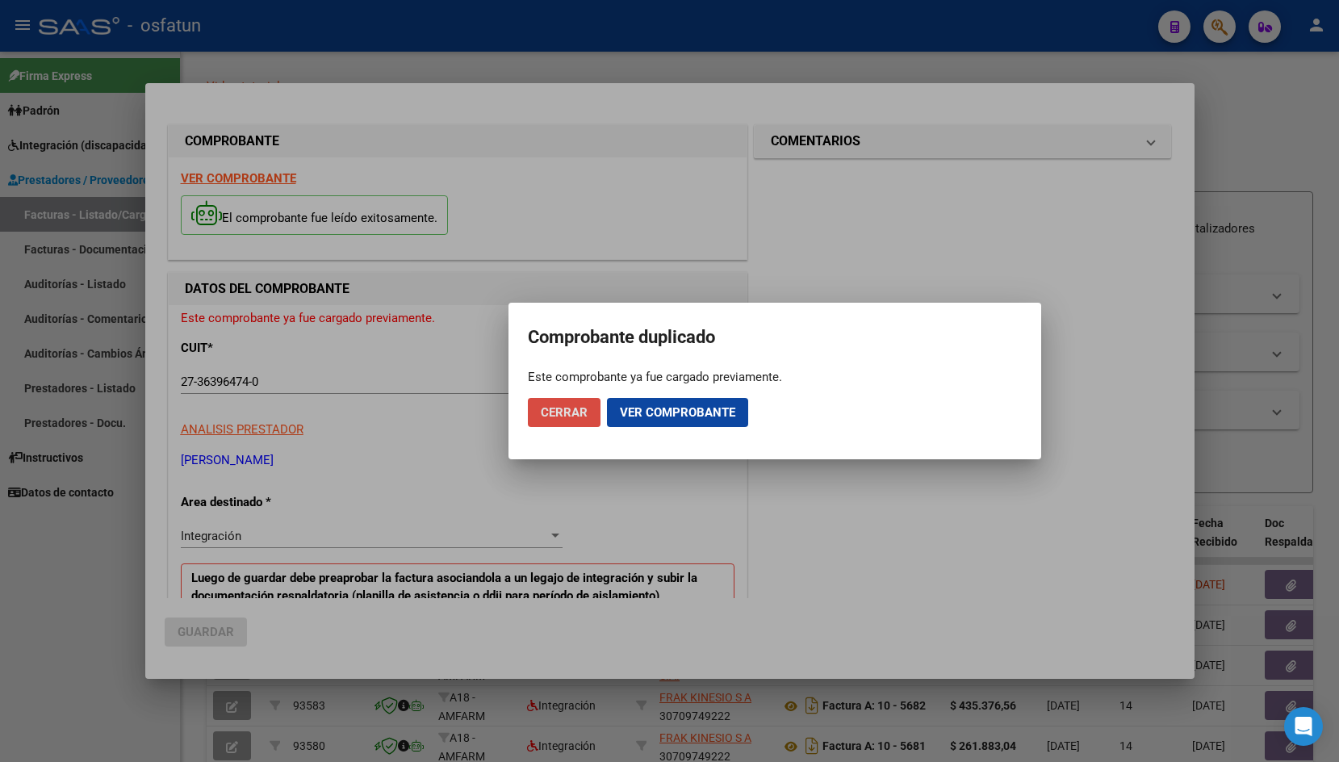
click at [560, 425] on button "Cerrar" at bounding box center [564, 412] width 73 height 29
